Goal: Task Accomplishment & Management: Manage account settings

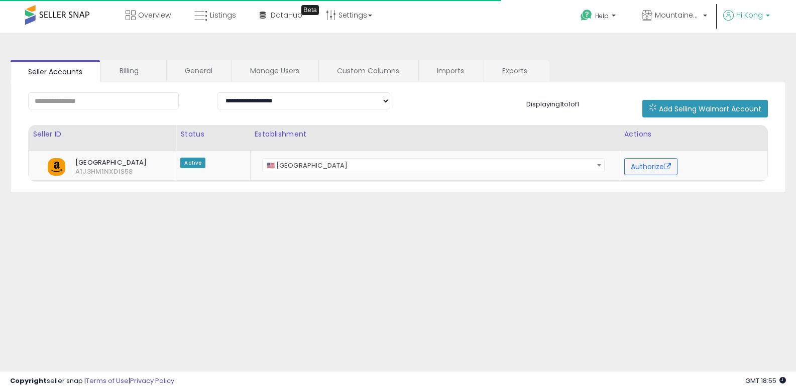
click at [742, 17] on span "Hi Kong" at bounding box center [749, 15] width 27 height 10
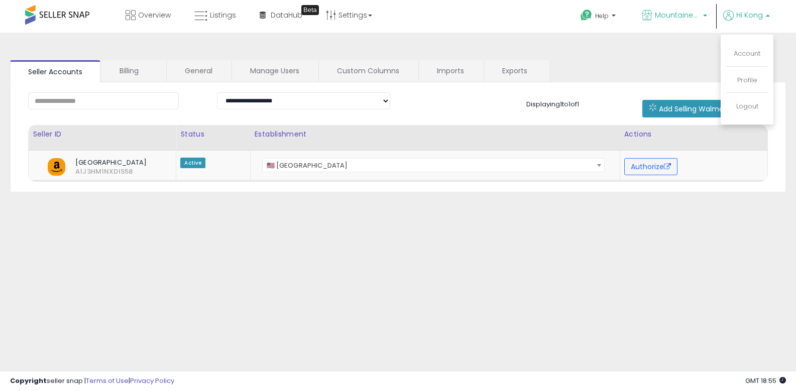
click at [696, 19] on span "MountaineerBrand" at bounding box center [677, 15] width 45 height 10
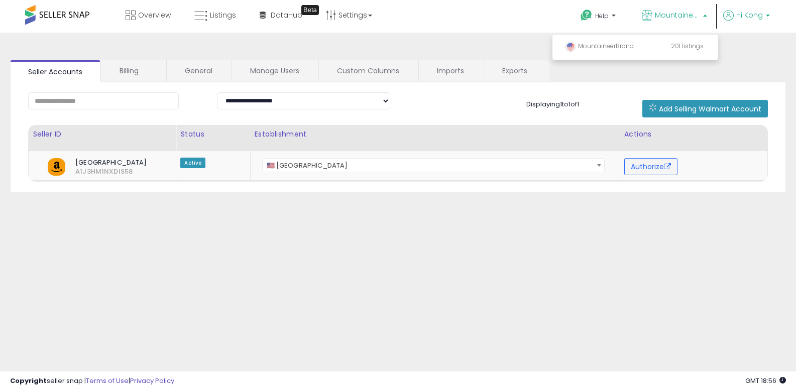
click at [744, 20] on p "Hi Kong" at bounding box center [746, 16] width 47 height 13
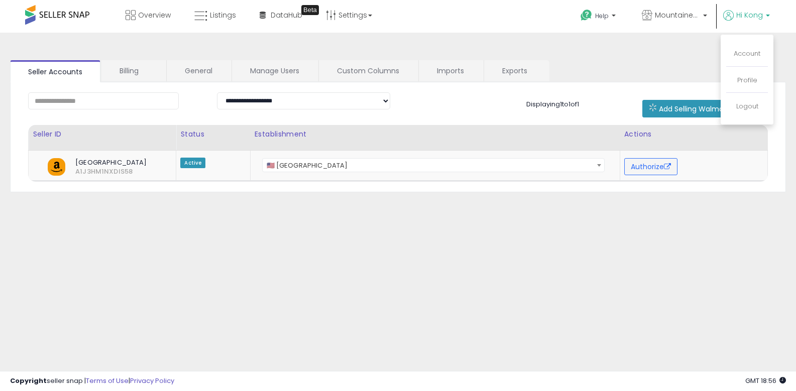
click at [736, 58] on li "Account" at bounding box center [747, 54] width 42 height 25
click at [740, 52] on link "Account" at bounding box center [747, 54] width 27 height 10
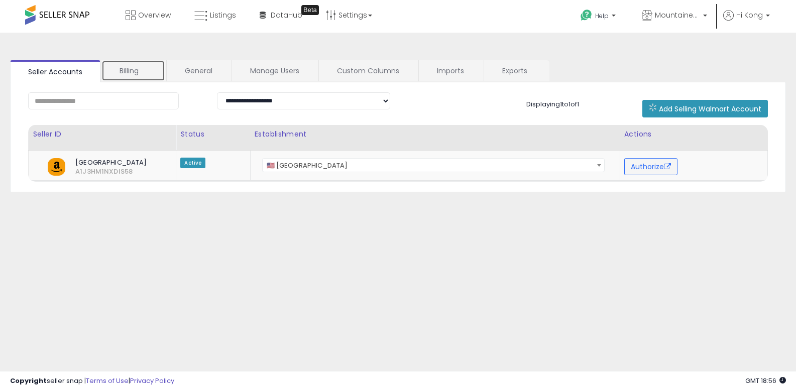
click at [120, 65] on link "Billing" at bounding box center [133, 70] width 64 height 21
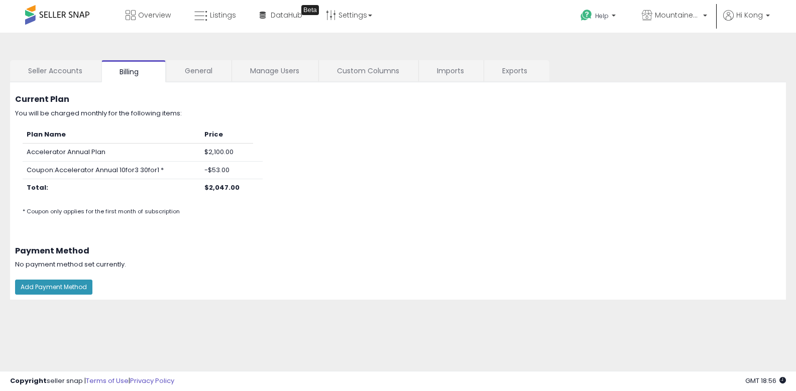
click at [199, 185] on td "Total:" at bounding box center [112, 188] width 178 height 18
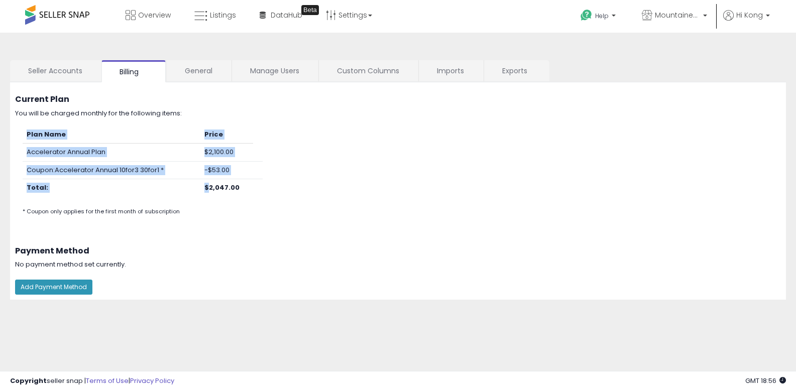
drag, startPoint x: 211, startPoint y: 186, endPoint x: 266, endPoint y: 188, distance: 55.3
click at [266, 188] on div "Plan Name Price Accelerator Annual Plan $2,100.00 Coupon: Accelerator Annual 10…" at bounding box center [142, 172] width 255 height 93
click at [264, 185] on div "Plan Name Price Accelerator Annual Plan $2,100.00 Coupon: Accelerator Annual 10…" at bounding box center [142, 172] width 255 height 93
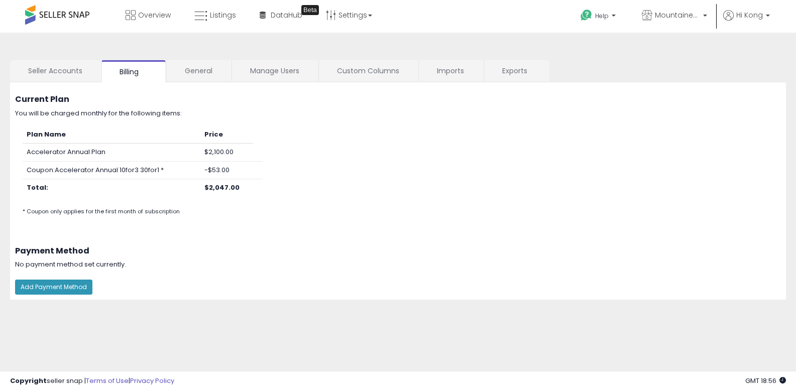
click at [224, 172] on td "-$53.00" at bounding box center [226, 170] width 53 height 18
drag, startPoint x: 228, startPoint y: 171, endPoint x: 57, endPoint y: 164, distance: 170.9
click at [57, 164] on tr "Coupon: Accelerator Annual 10for3 30for1 * -$53.00" at bounding box center [143, 170] width 240 height 18
click at [75, 160] on td "Accelerator Annual Plan" at bounding box center [112, 153] width 178 height 18
drag, startPoint x: 32, startPoint y: 167, endPoint x: 170, endPoint y: 167, distance: 138.1
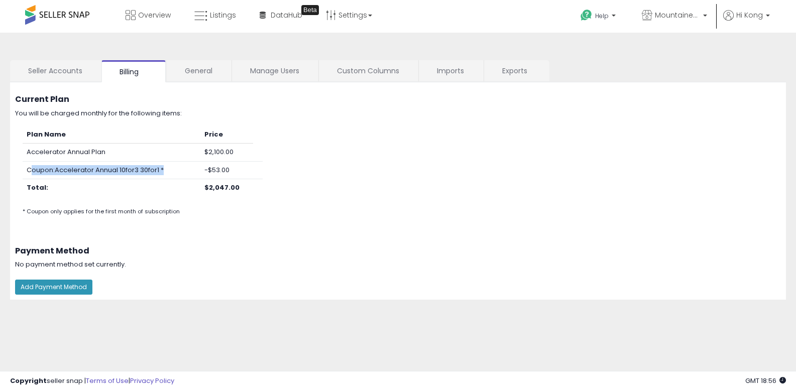
click at [170, 167] on td "Coupon: Accelerator Annual 10for3 30for1 *" at bounding box center [112, 170] width 178 height 18
drag, startPoint x: 250, startPoint y: 181, endPoint x: 222, endPoint y: 188, distance: 28.9
click at [221, 188] on td "$2,047.00" at bounding box center [226, 188] width 53 height 18
click at [246, 186] on td "$2,047.00" at bounding box center [226, 188] width 53 height 18
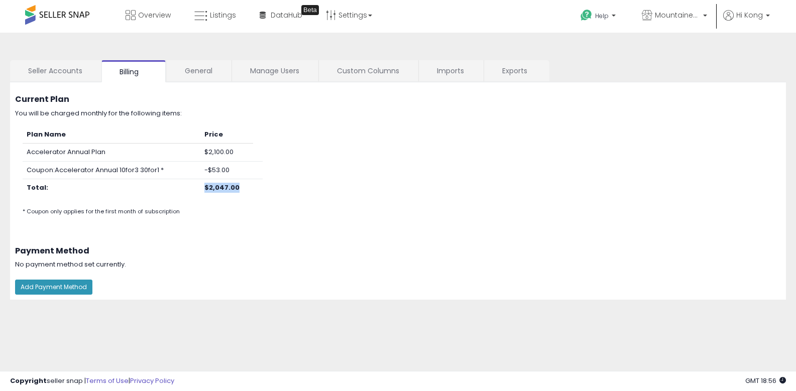
drag, startPoint x: 238, startPoint y: 189, endPoint x: 205, endPoint y: 188, distance: 32.7
click at [205, 188] on td "$2,047.00" at bounding box center [226, 188] width 53 height 18
copy b "$2,047.00"
click at [321, 119] on div "Current Plan You will be charged monthly for the following items: Plan Name Pri…" at bounding box center [398, 156] width 791 height 149
click at [58, 311] on div "**********" at bounding box center [398, 251] width 786 height 417
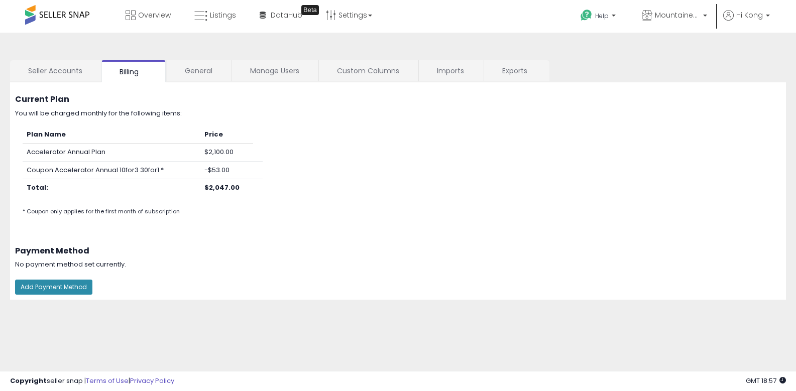
click at [62, 282] on button "Add Payment Method" at bounding box center [53, 287] width 77 height 15
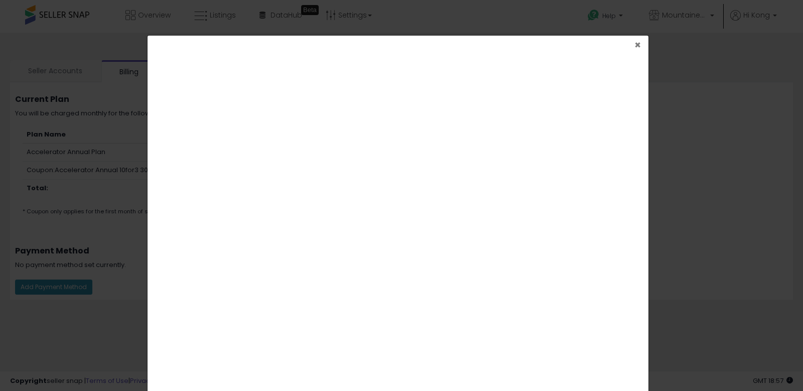
click at [635, 44] on span "×" at bounding box center [638, 45] width 7 height 15
